Goal: Information Seeking & Learning: Learn about a topic

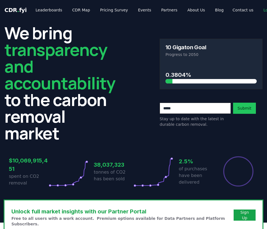
click at [115, 41] on h2 "We bring transparency and accountability to the carbon removal market" at bounding box center [59, 83] width 111 height 117
click at [58, 7] on link "Leaderboards" at bounding box center [49, 10] width 36 height 10
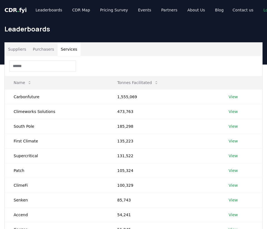
click at [71, 51] on button "Services" at bounding box center [69, 49] width 23 height 13
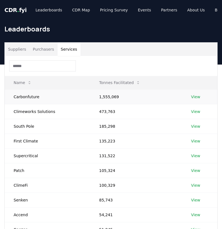
click at [196, 94] on link "View" at bounding box center [196, 97] width 9 height 6
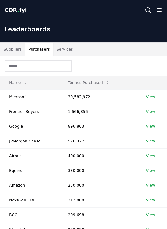
click at [44, 47] on button "Purchasers" at bounding box center [39, 49] width 28 height 13
click at [70, 52] on button "Services" at bounding box center [64, 49] width 23 height 13
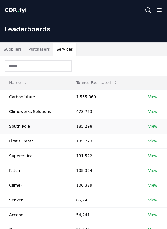
click at [72, 119] on td "185,298" at bounding box center [103, 126] width 72 height 15
click at [151, 155] on link "View" at bounding box center [152, 156] width 9 height 6
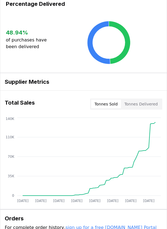
scroll to position [133, 0]
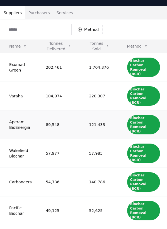
scroll to position [37, 0]
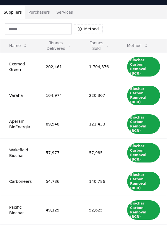
click at [61, 15] on button "Services" at bounding box center [64, 12] width 23 height 13
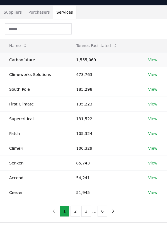
click at [156, 60] on link "View" at bounding box center [152, 60] width 9 height 6
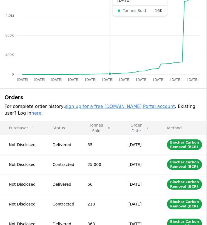
scroll to position [200, 1]
